Goal: Task Accomplishment & Management: Use online tool/utility

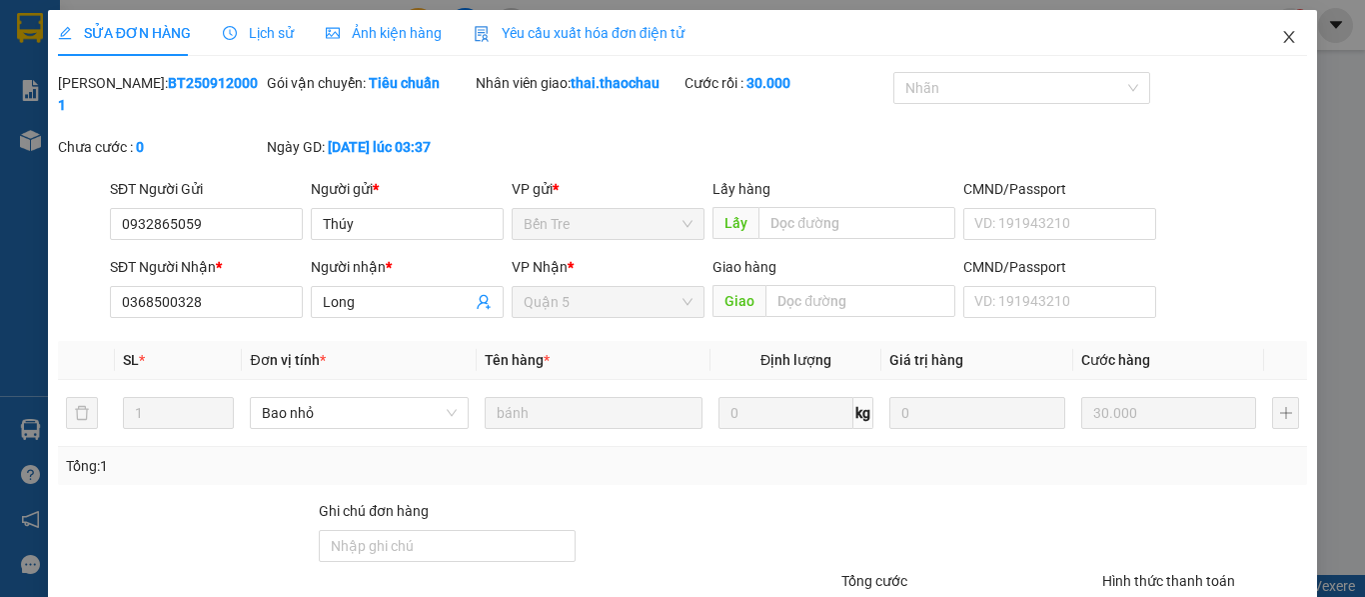
click at [1281, 32] on icon "close" at bounding box center [1289, 37] width 16 height 16
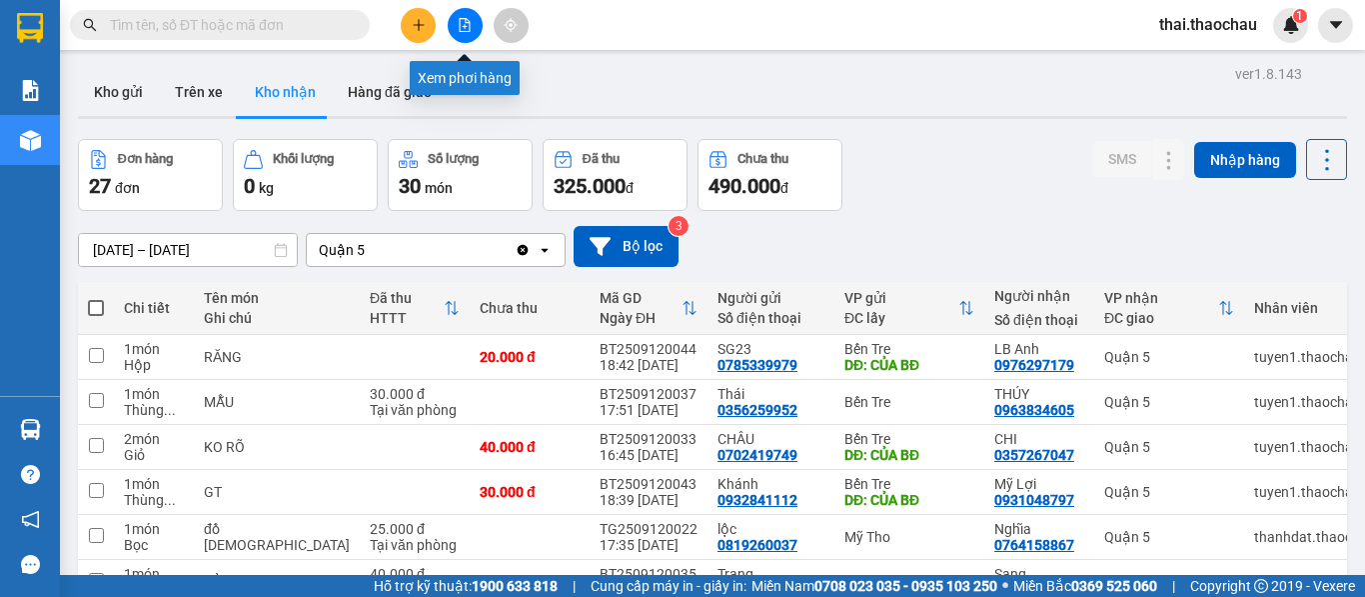
click at [465, 22] on icon "file-add" at bounding box center [465, 25] width 14 height 14
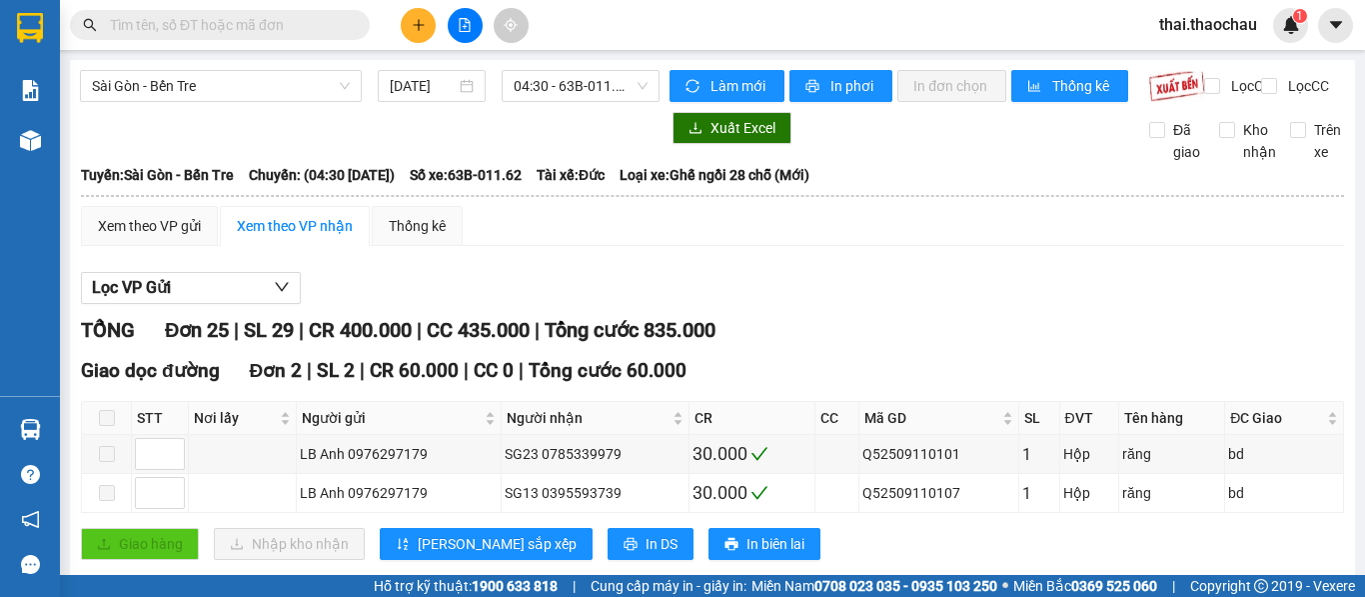
click at [297, 12] on span at bounding box center [220, 25] width 300 height 30
click at [283, 26] on input "text" at bounding box center [228, 25] width 236 height 22
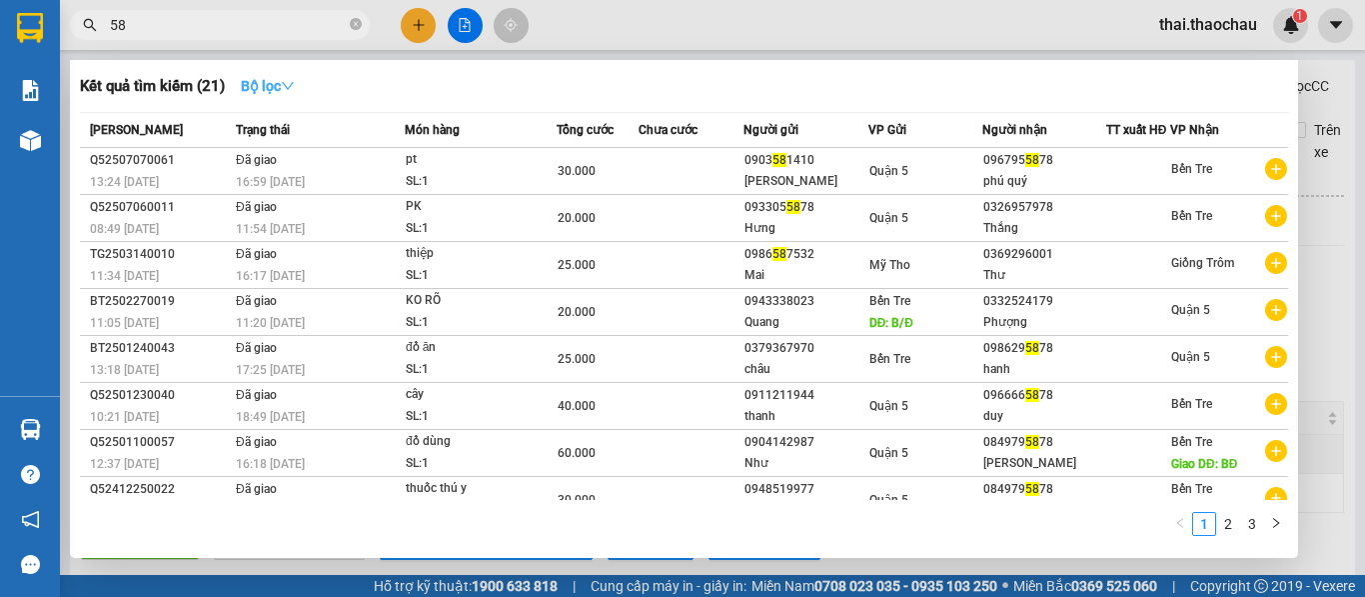
type input "5"
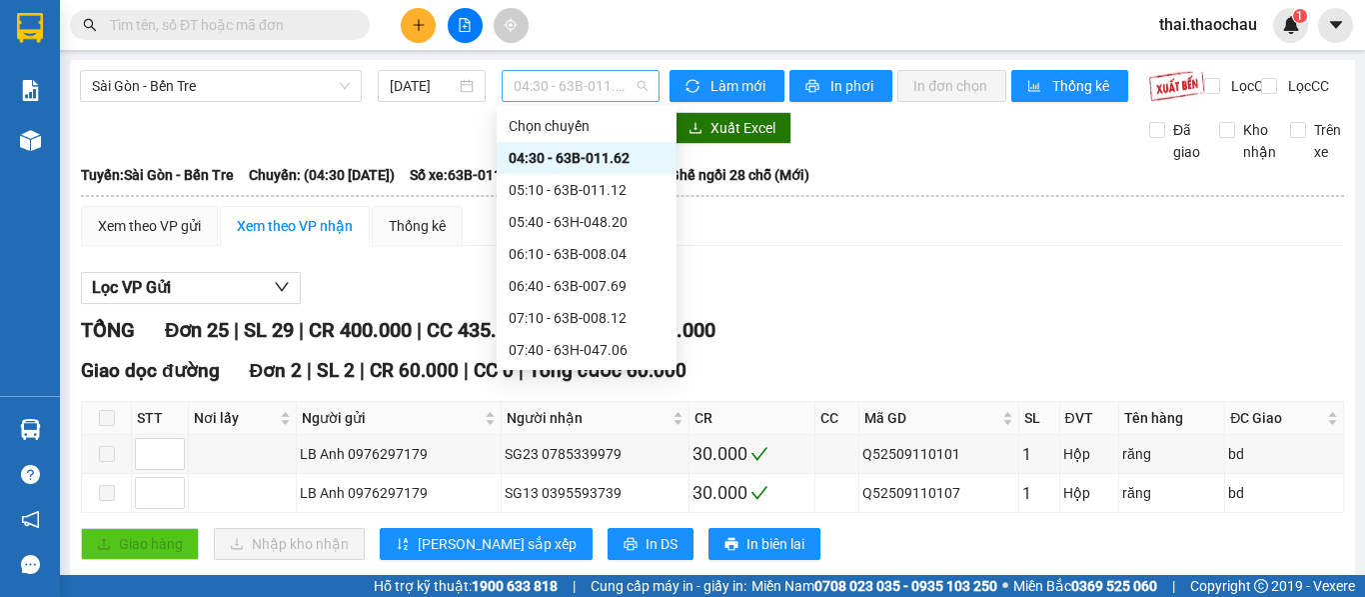
click at [536, 86] on span "04:30 - 63B-011.62" at bounding box center [581, 86] width 134 height 30
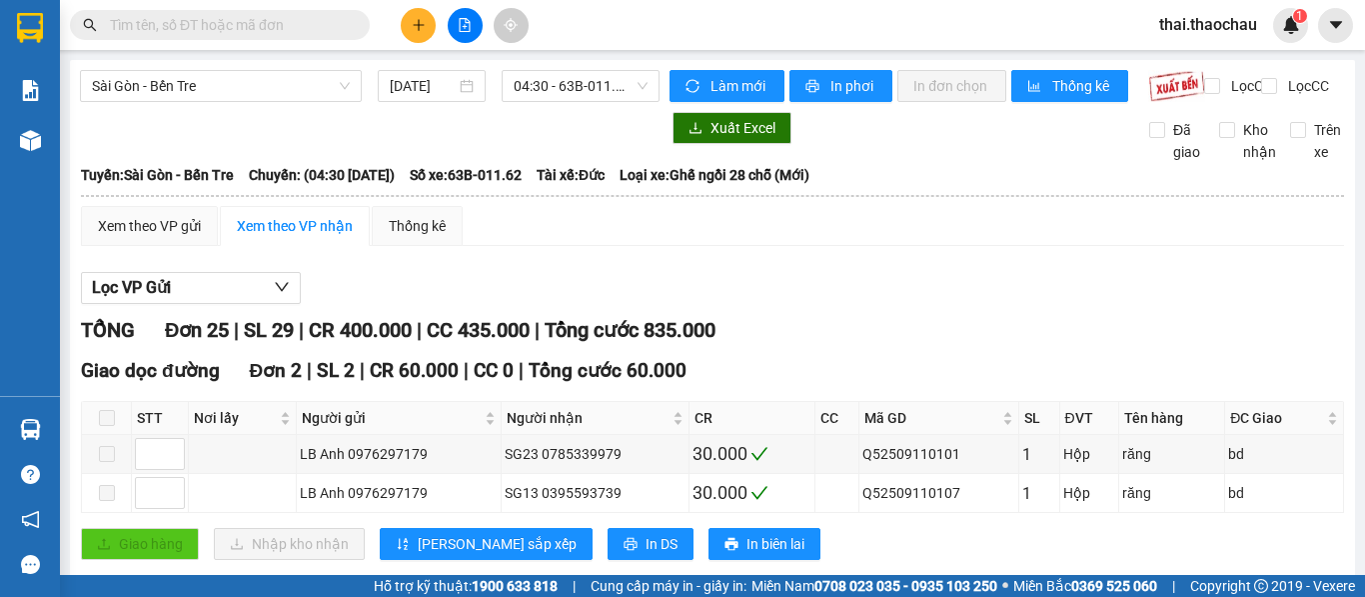
click at [250, 19] on input "text" at bounding box center [228, 25] width 236 height 22
click at [549, 79] on span "04:30 - 63B-011.62" at bounding box center [581, 86] width 134 height 30
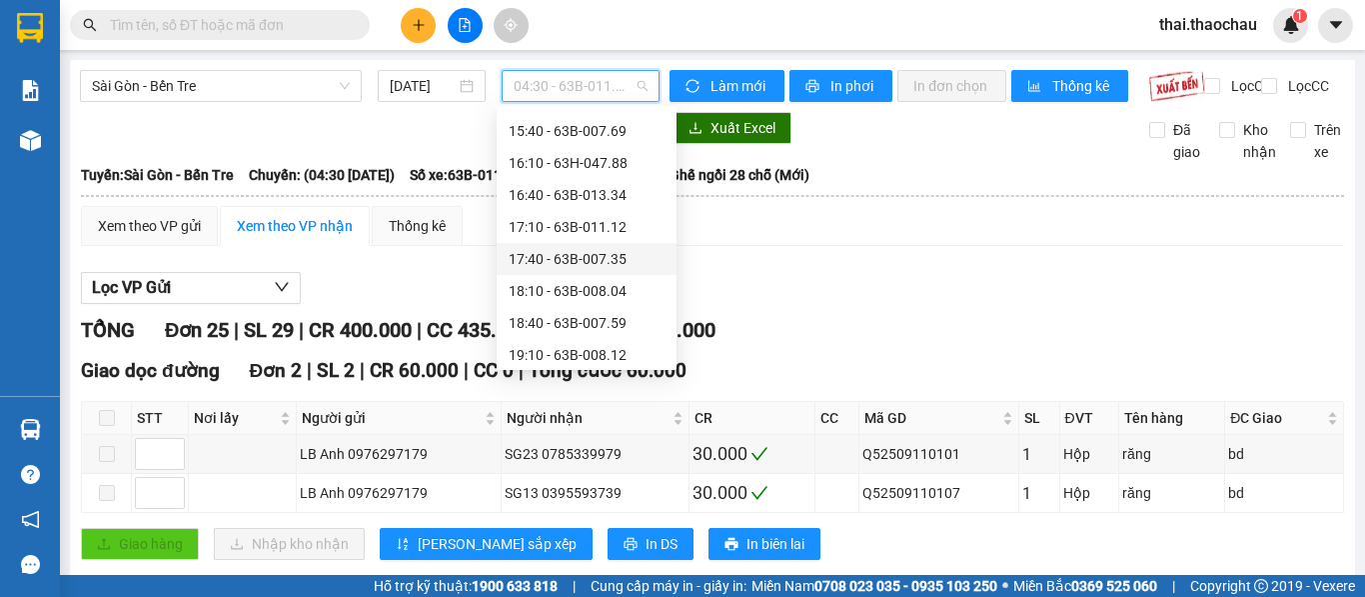
scroll to position [735, 0]
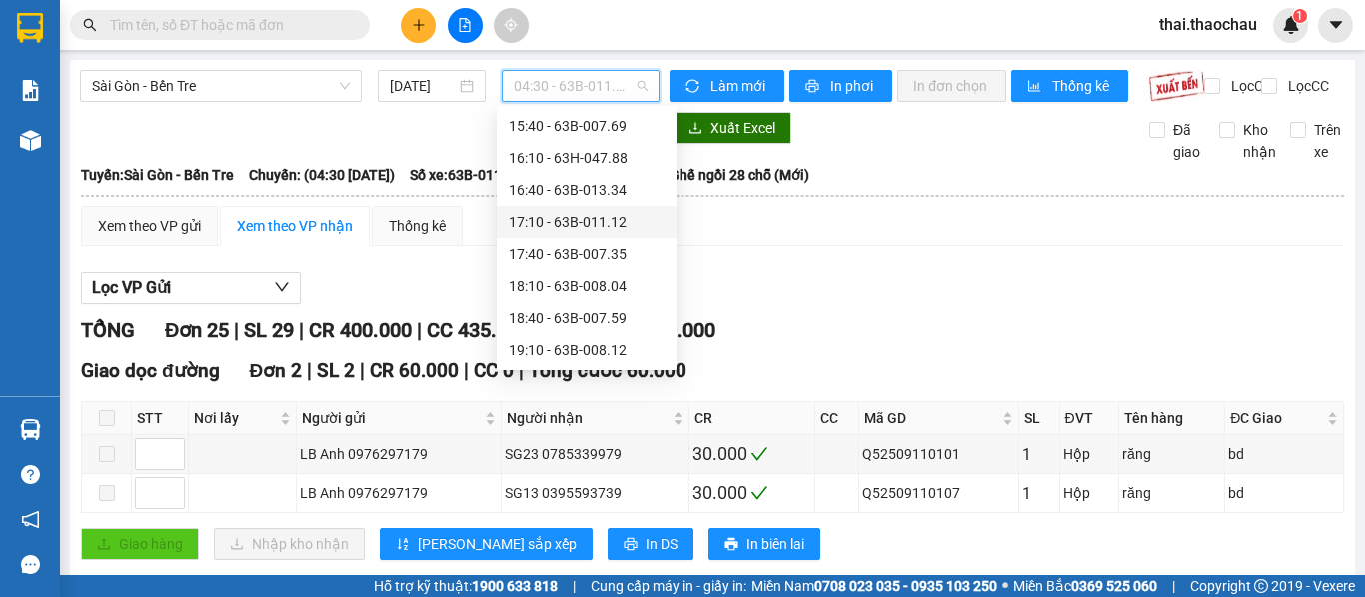
click at [573, 229] on div "17:10 - 63B-011.12" at bounding box center [587, 222] width 156 height 22
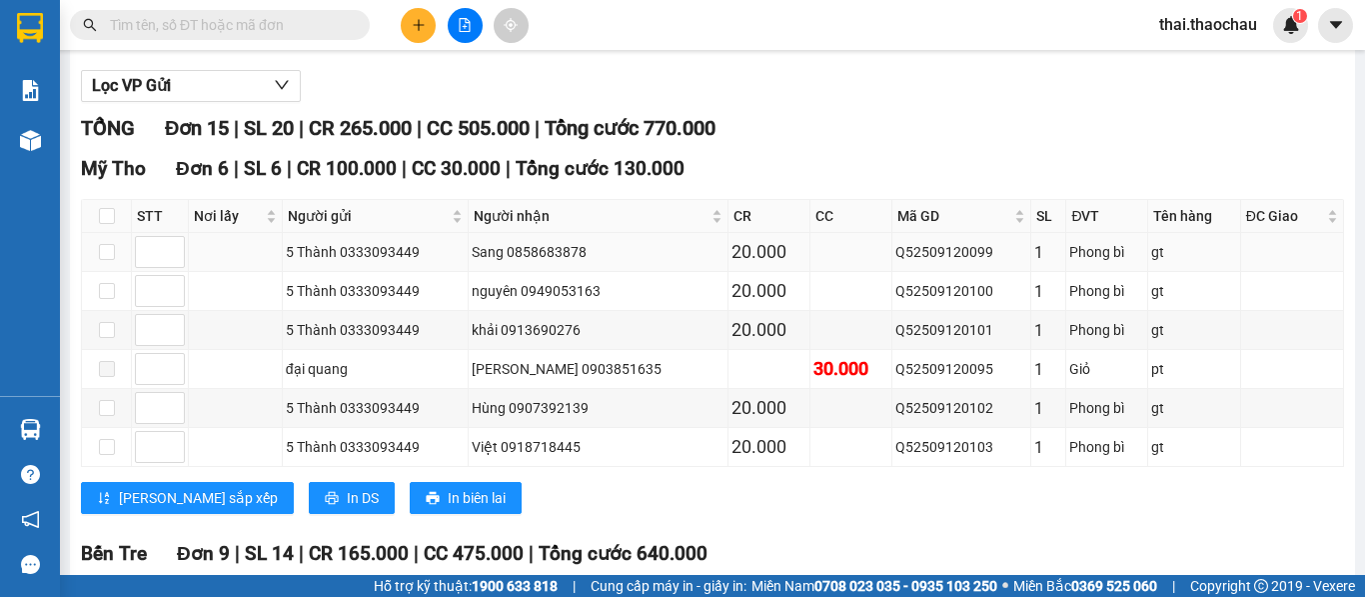
scroll to position [200, 0]
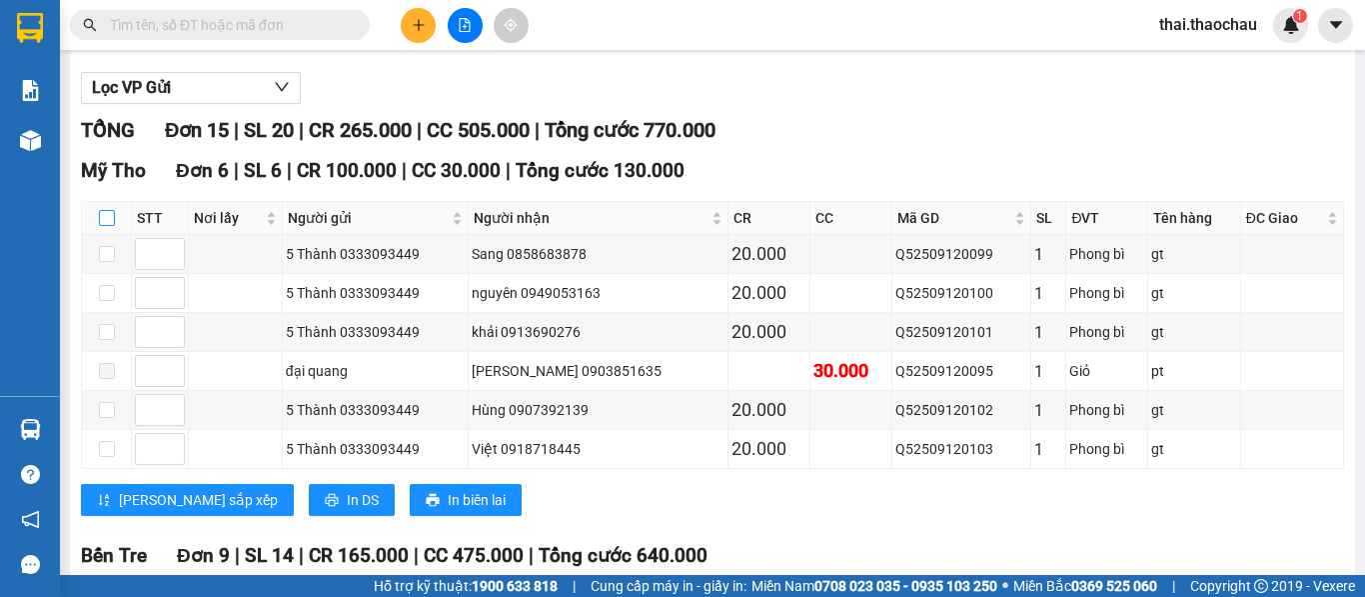
click at [110, 226] on input "checkbox" at bounding box center [107, 218] width 16 height 16
checkbox input "true"
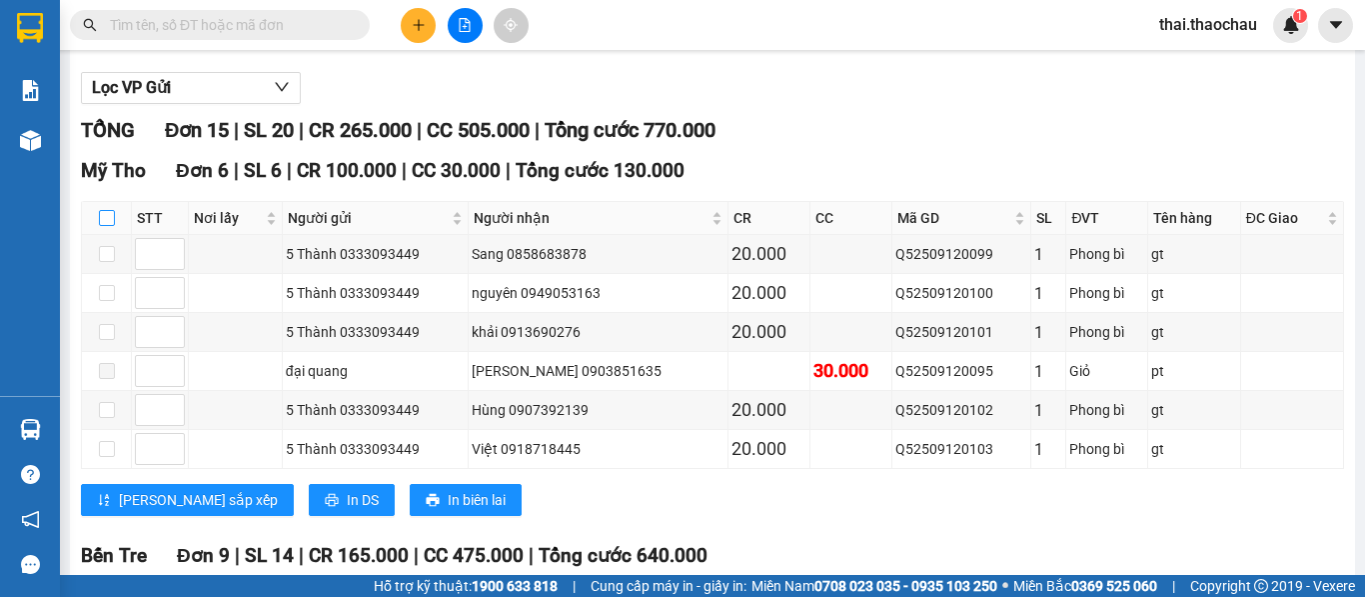
checkbox input "true"
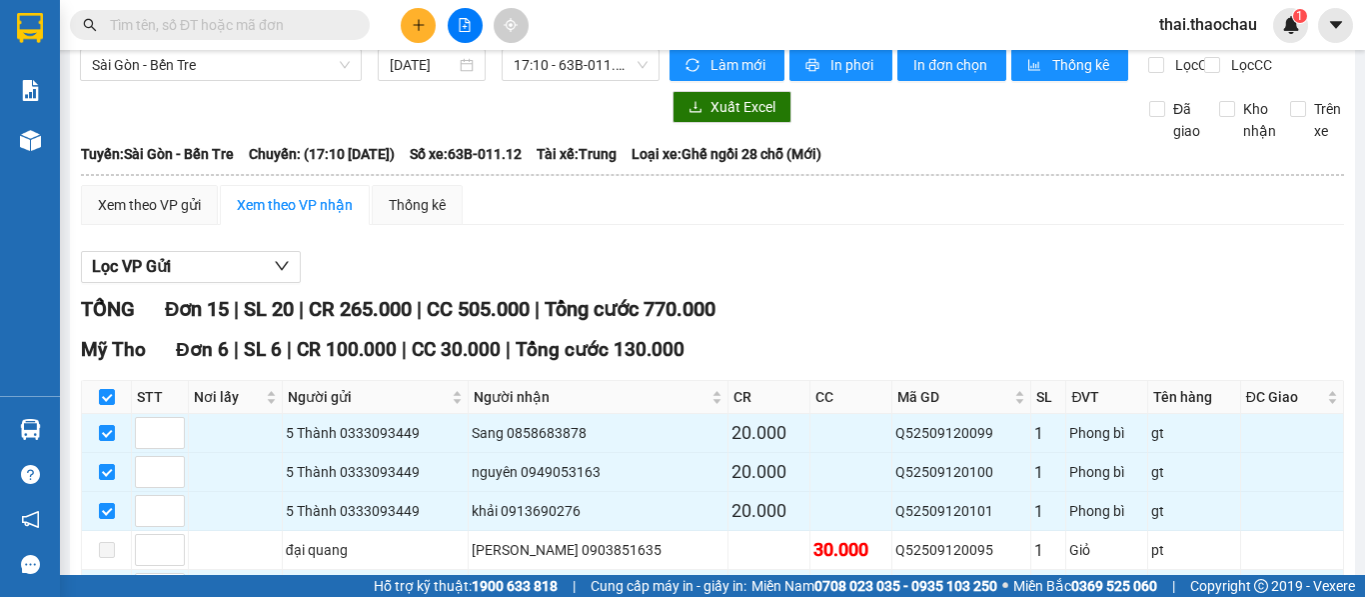
scroll to position [0, 0]
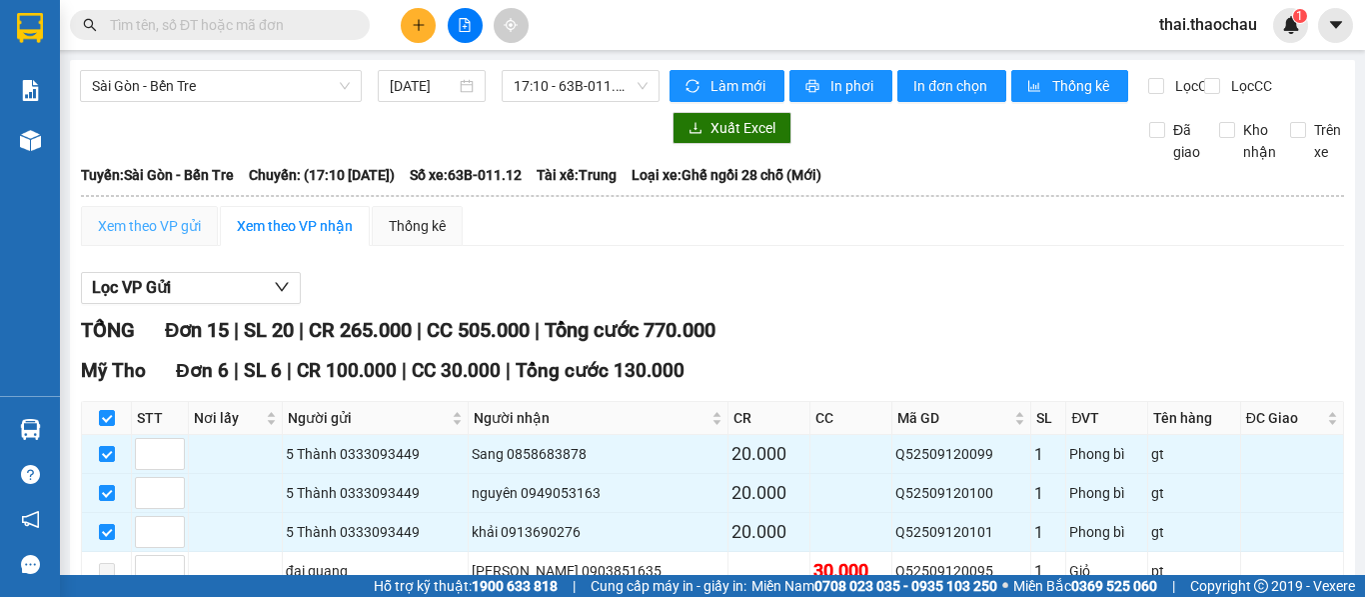
click at [142, 246] on div "Xem theo VP gửi" at bounding box center [149, 226] width 137 height 40
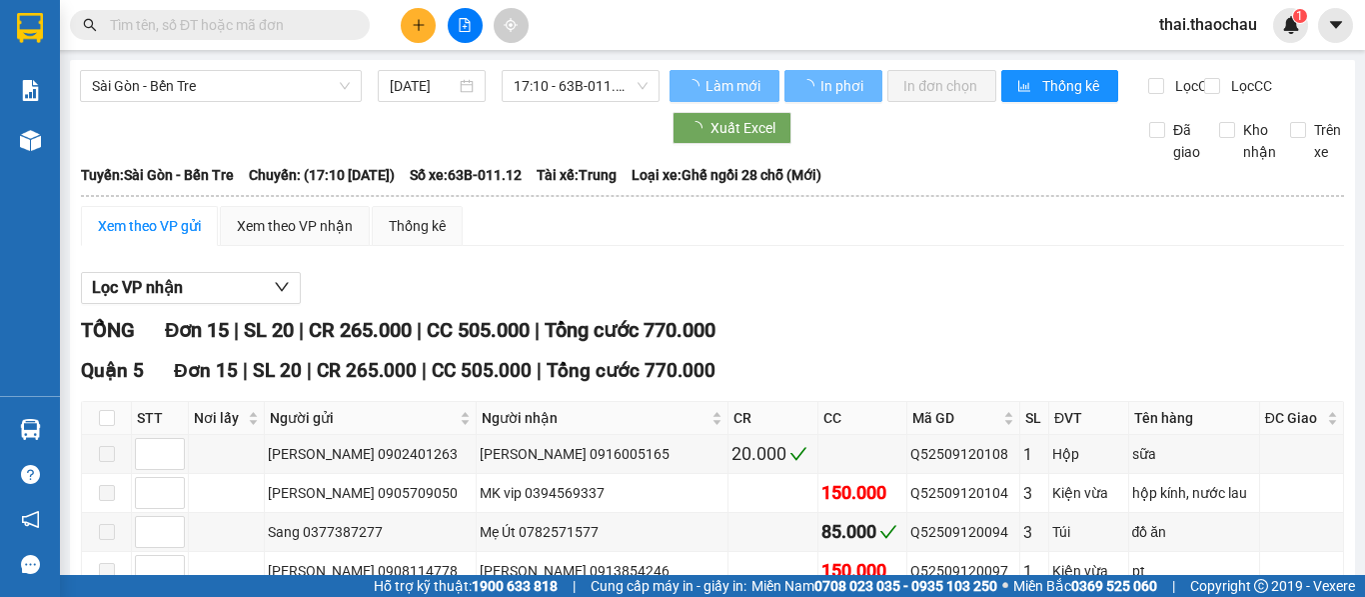
click at [143, 237] on div "Xem theo VP gửi" at bounding box center [149, 226] width 103 height 22
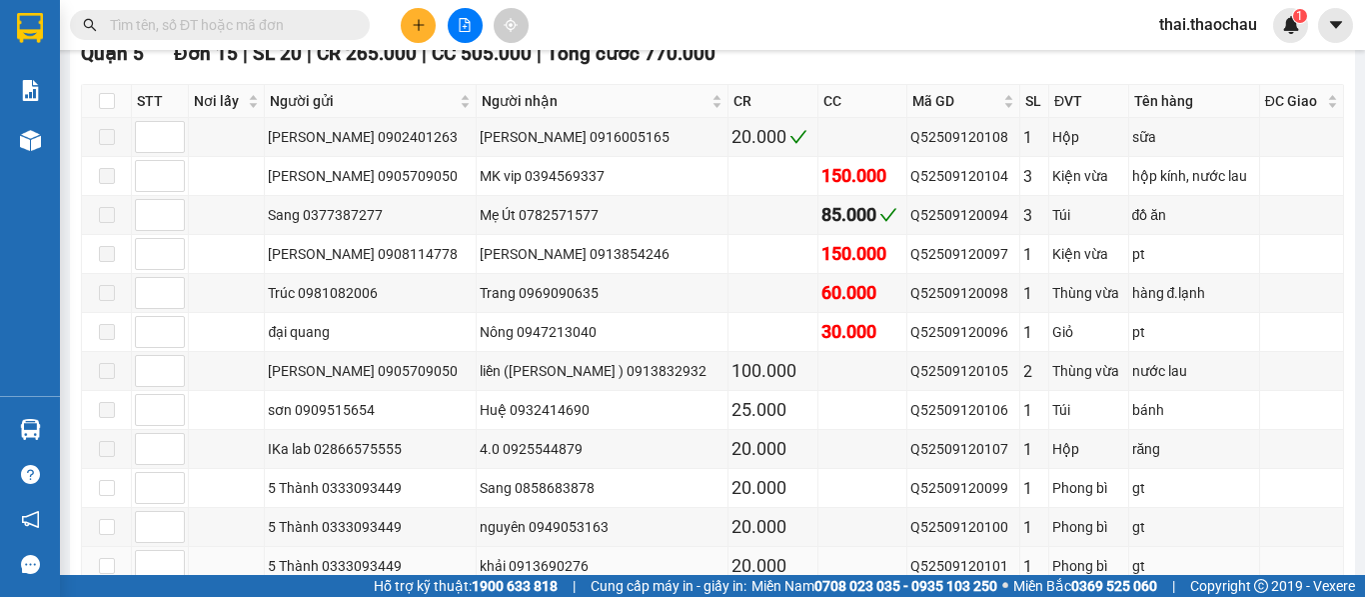
scroll to position [565, 0]
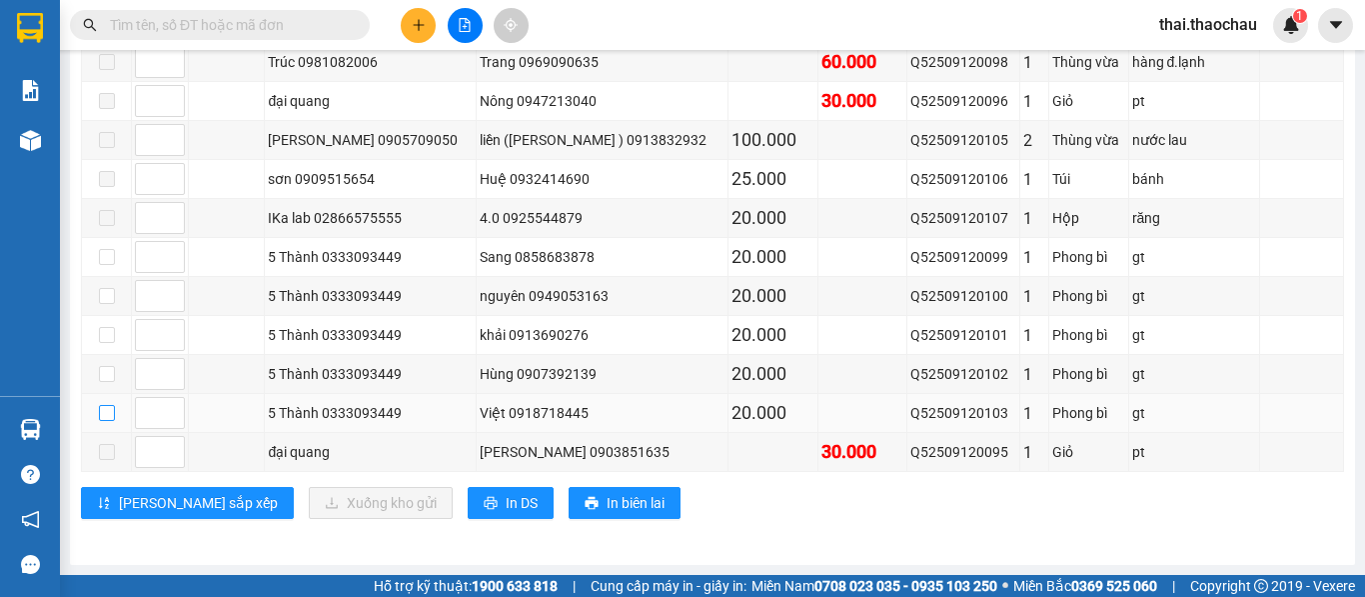
click at [105, 413] on input "checkbox" at bounding box center [107, 413] width 16 height 16
checkbox input "true"
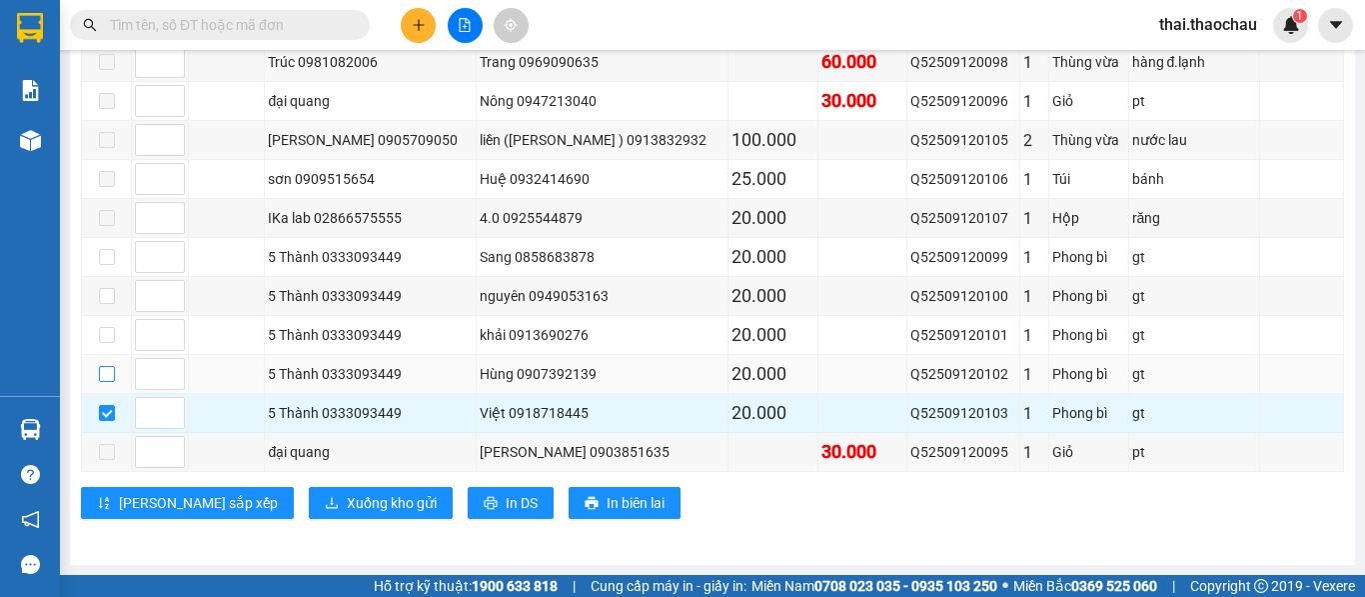
click at [102, 370] on input "checkbox" at bounding box center [107, 374] width 16 height 16
checkbox input "true"
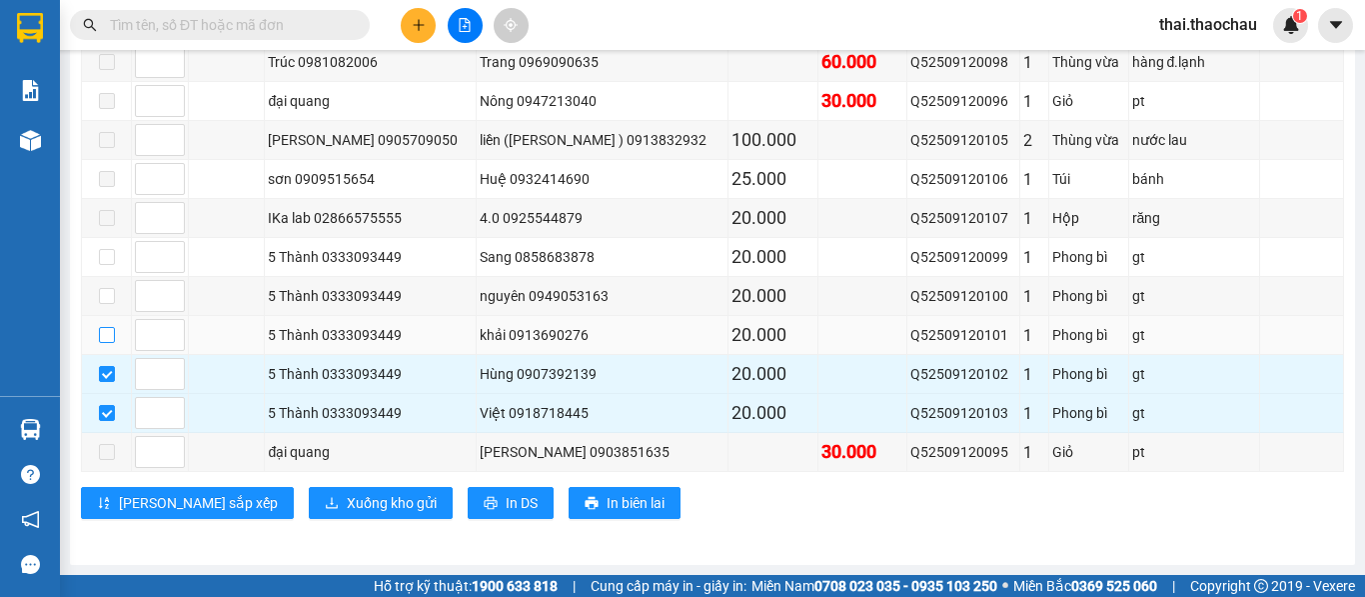
click at [105, 337] on input "checkbox" at bounding box center [107, 335] width 16 height 16
checkbox input "true"
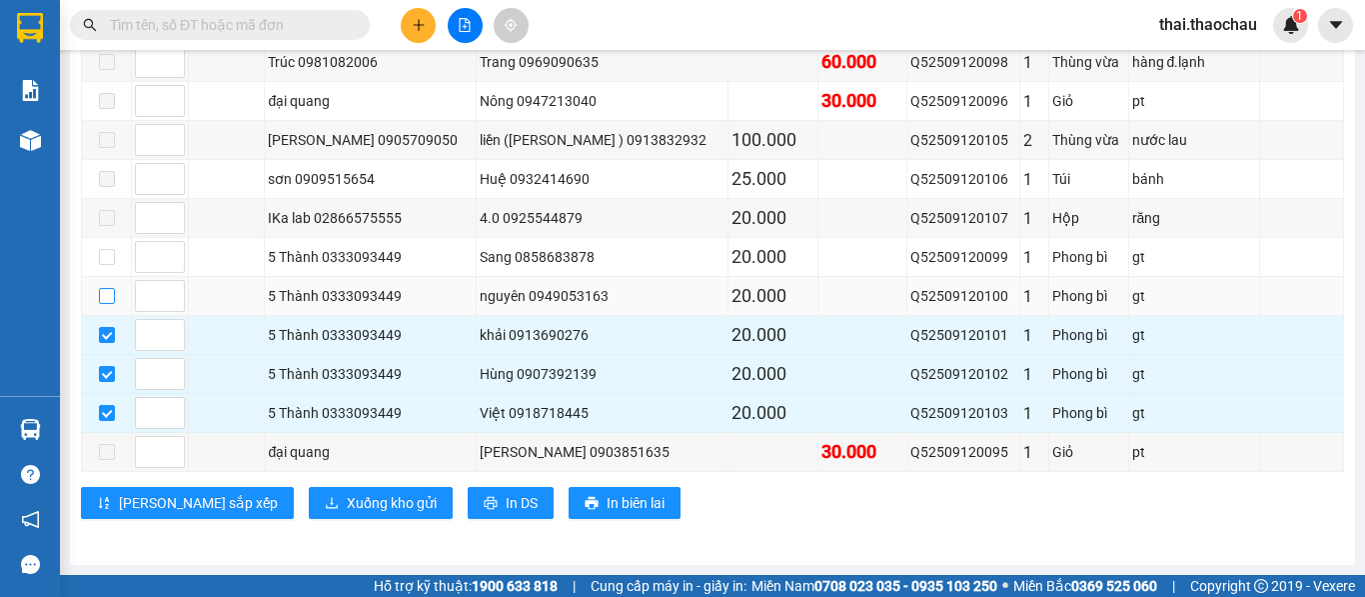
click at [110, 302] on input "checkbox" at bounding box center [107, 296] width 16 height 16
checkbox input "true"
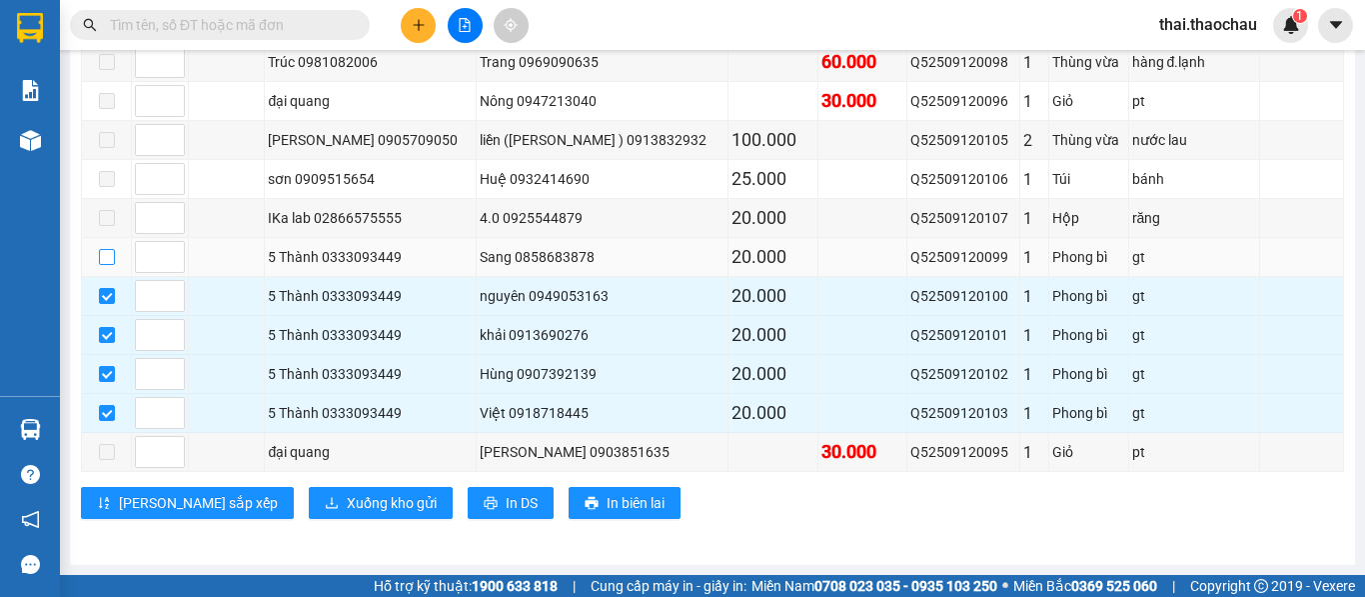
click at [106, 262] on input "checkbox" at bounding box center [107, 257] width 16 height 16
checkbox input "true"
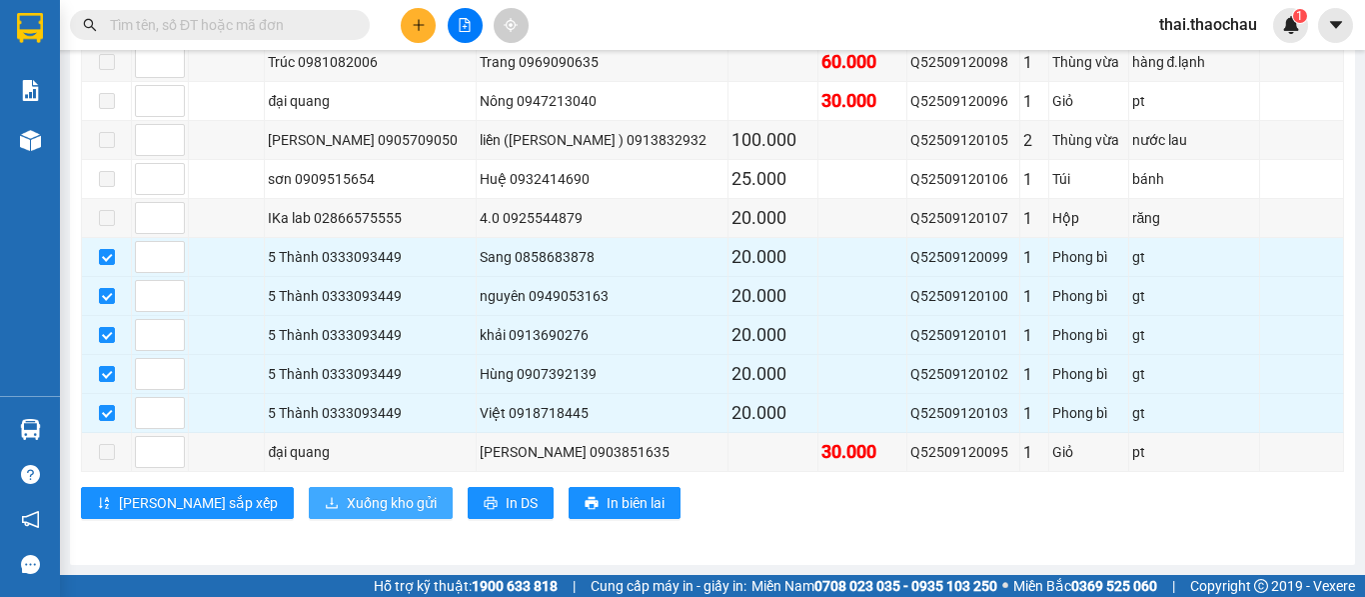
click at [347, 496] on span "Xuống kho gửi" at bounding box center [392, 503] width 90 height 22
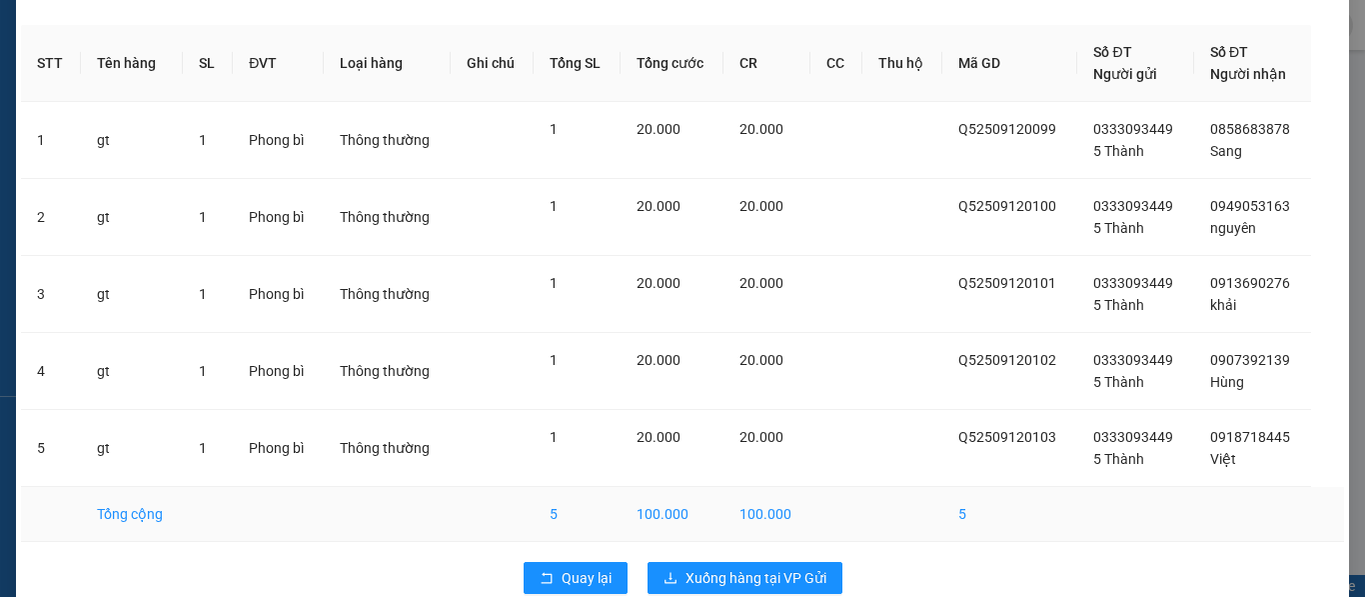
scroll to position [102, 0]
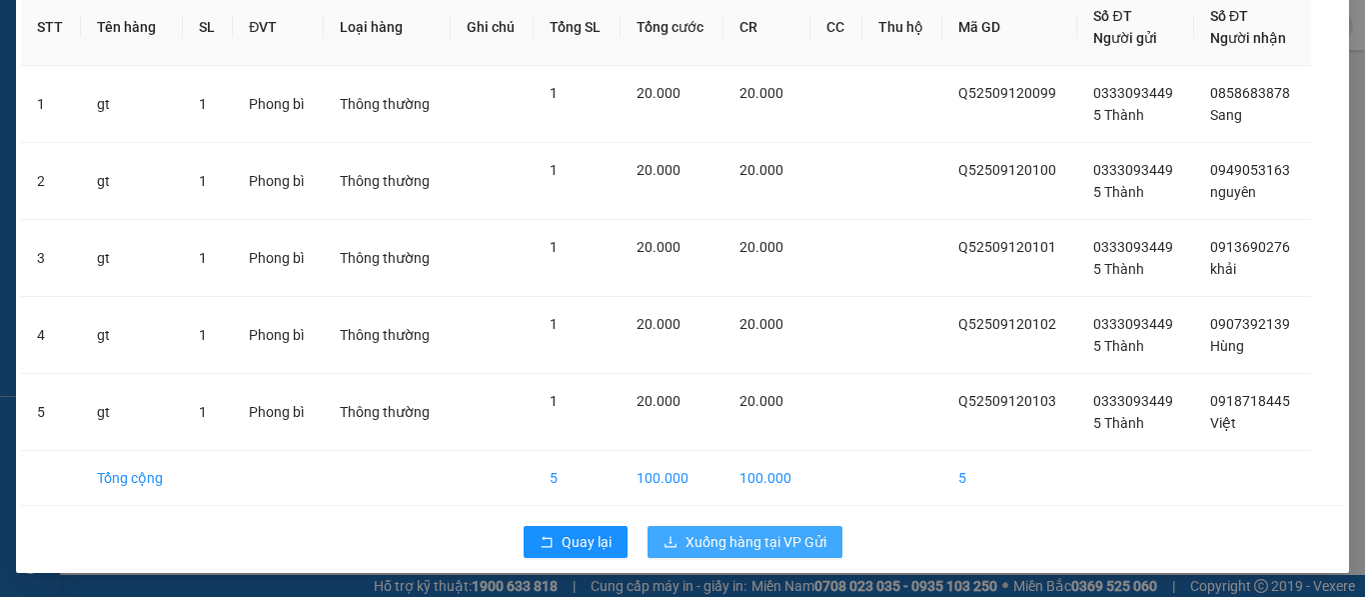
click at [718, 544] on span "Xuống hàng tại VP Gửi" at bounding box center [756, 542] width 141 height 22
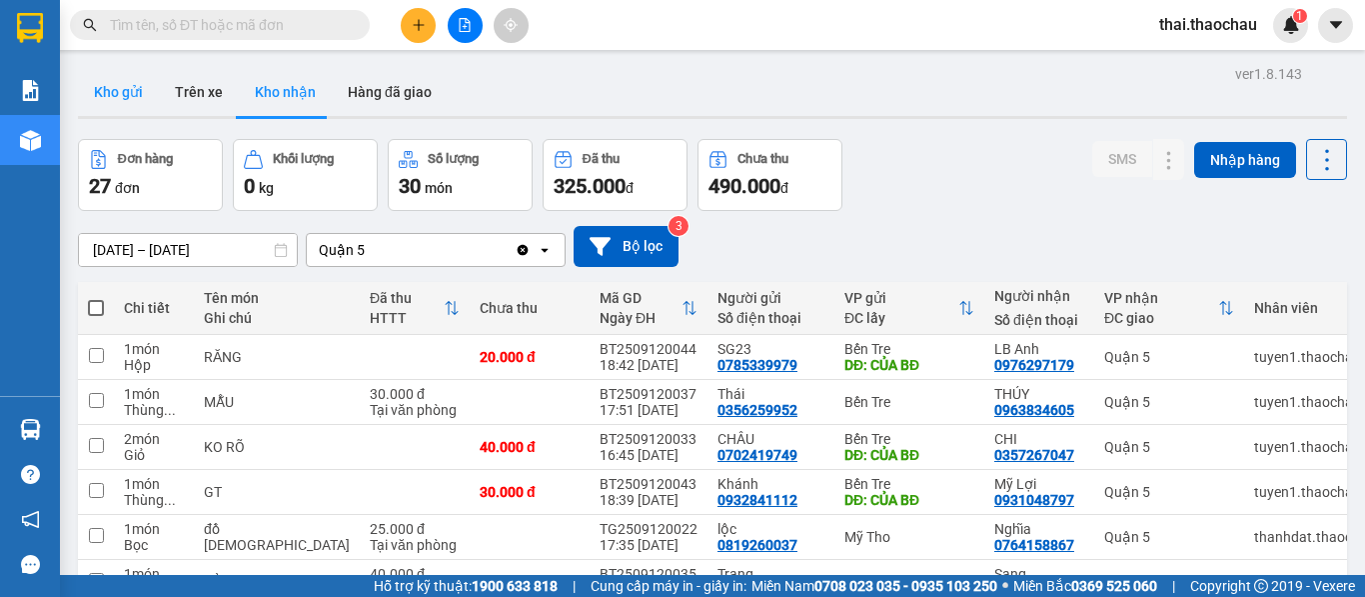
click at [137, 96] on button "Kho gửi" at bounding box center [118, 92] width 81 height 48
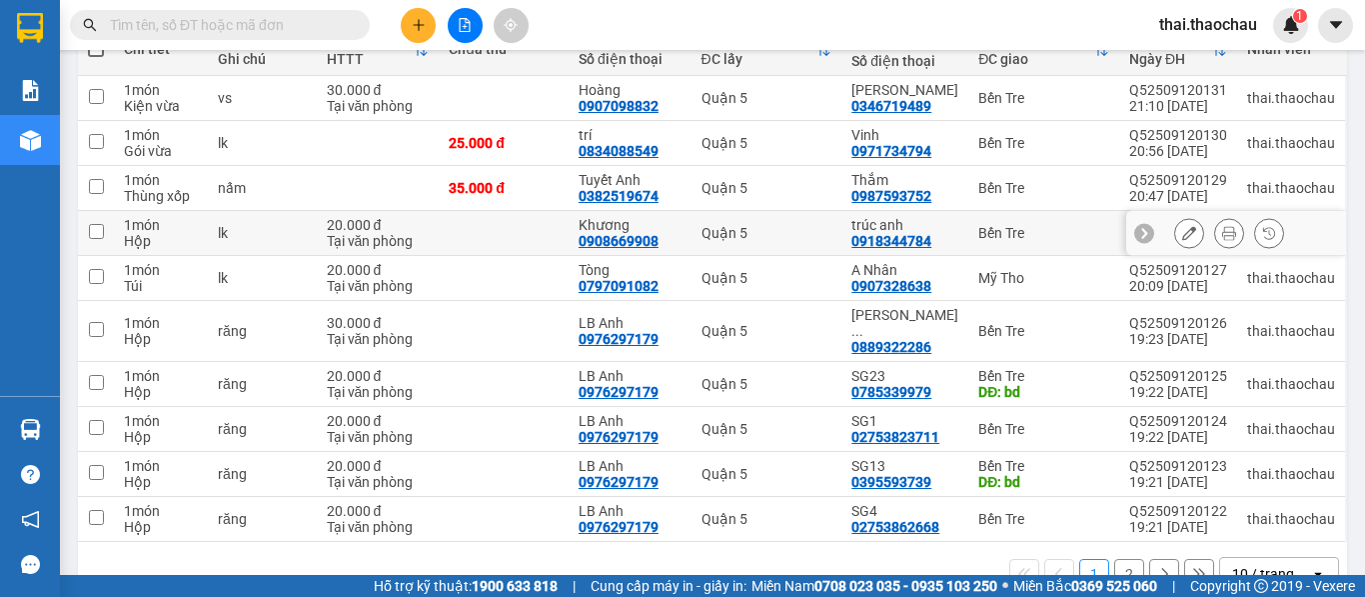
scroll to position [292, 0]
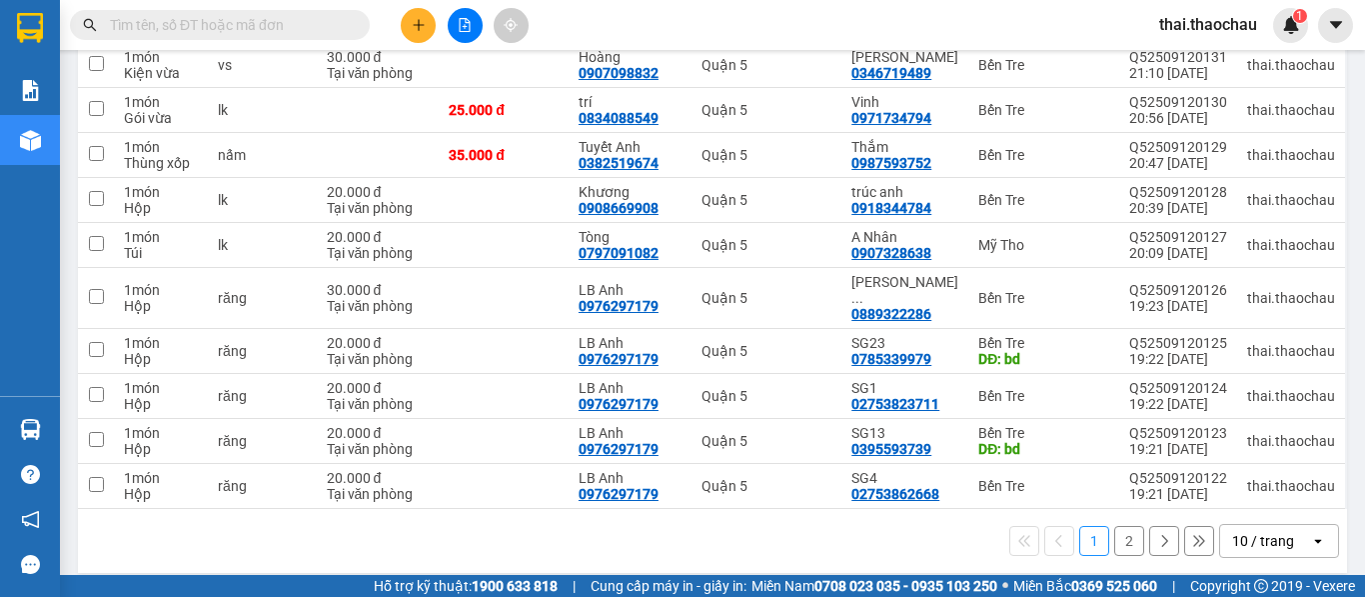
click at [1232, 531] on div "10 / trang" at bounding box center [1263, 541] width 62 height 20
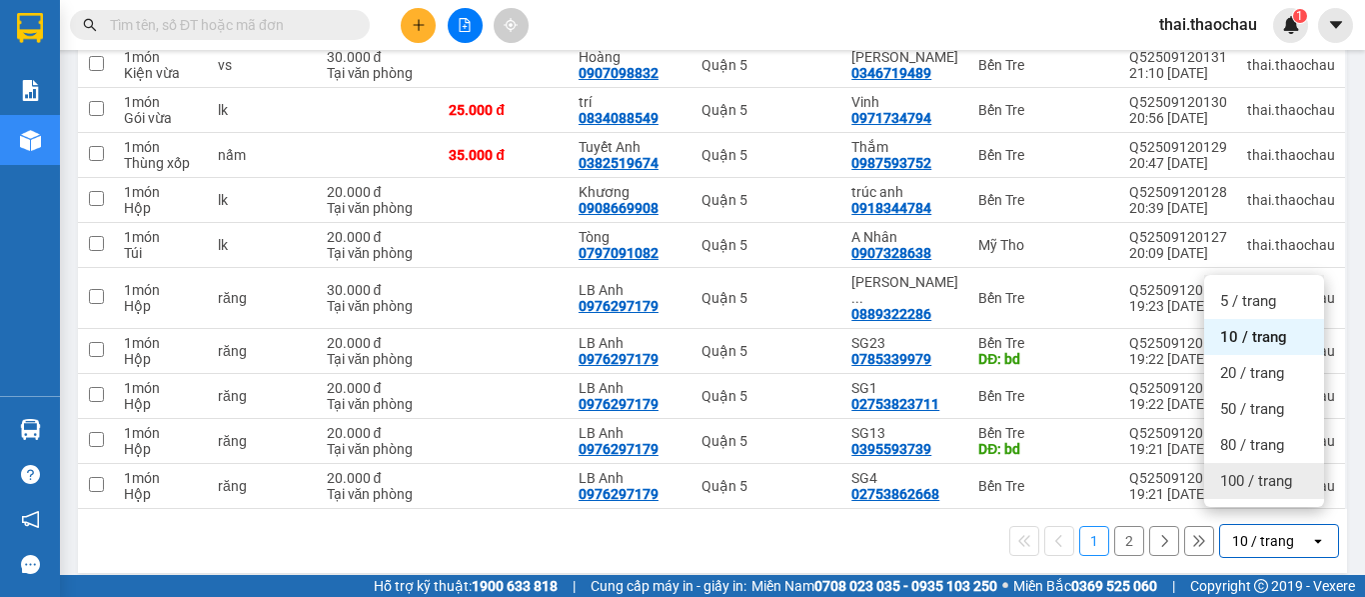
click at [1242, 464] on div "100 / trang" at bounding box center [1264, 481] width 120 height 36
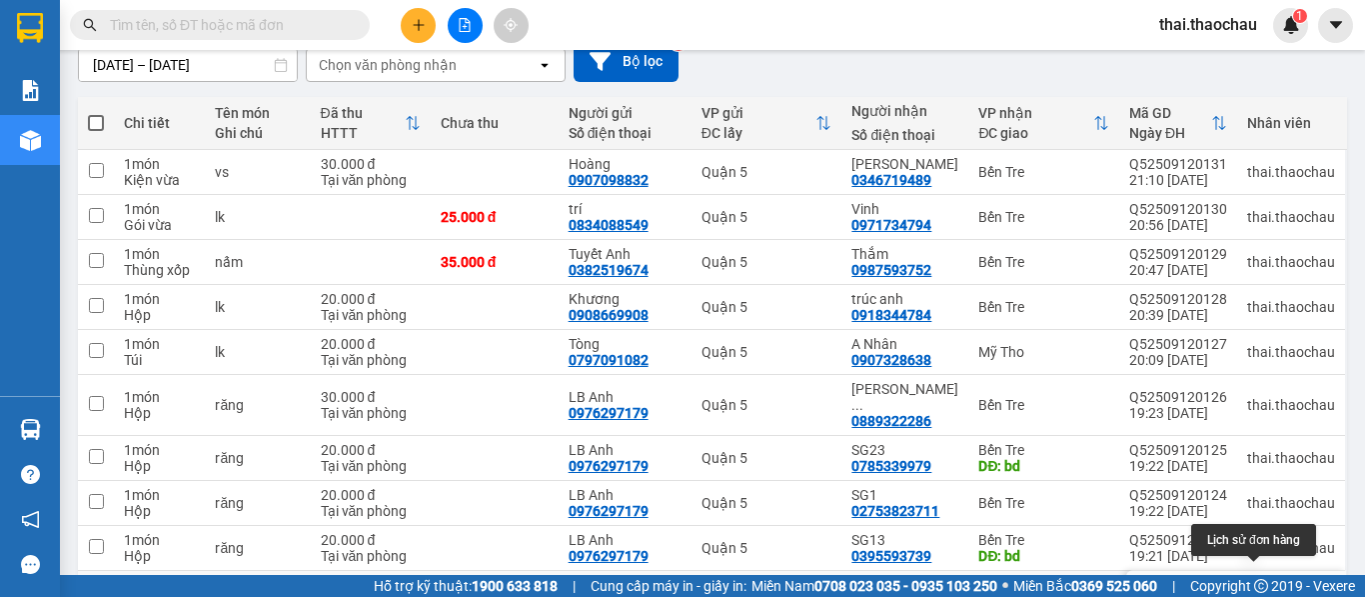
scroll to position [92, 0]
